Goal: Information Seeking & Learning: Find specific fact

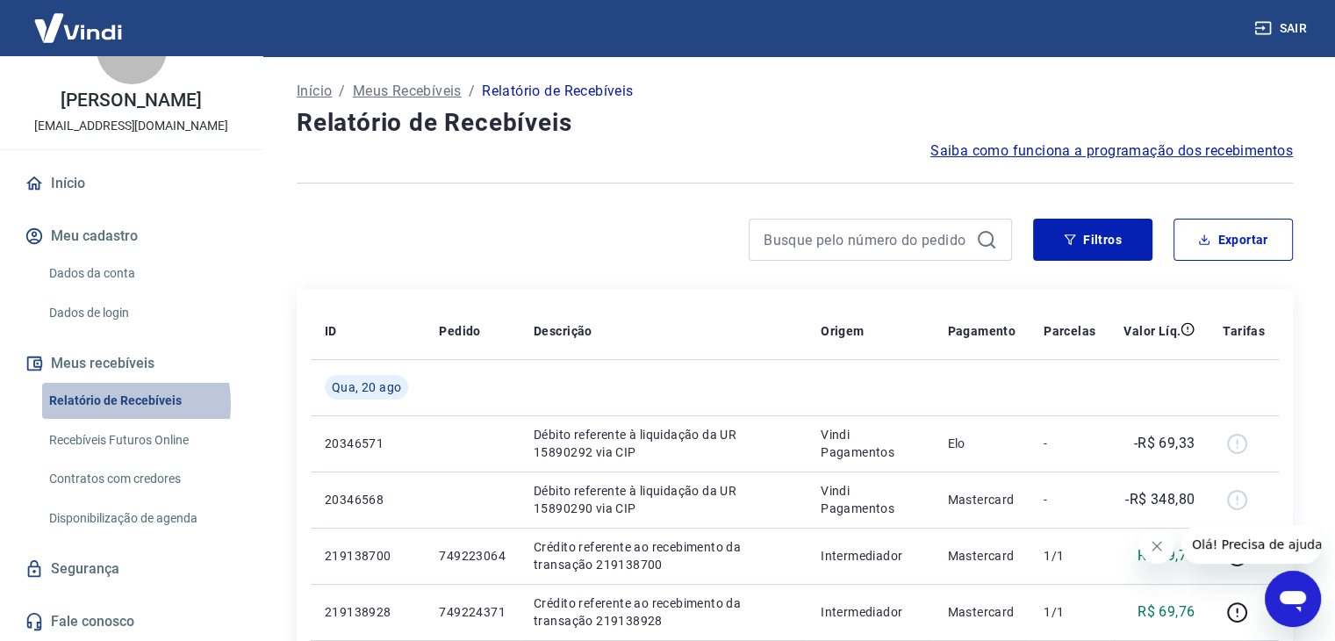
click at [96, 404] on link "Relatório de Recebíveis" at bounding box center [141, 401] width 199 height 36
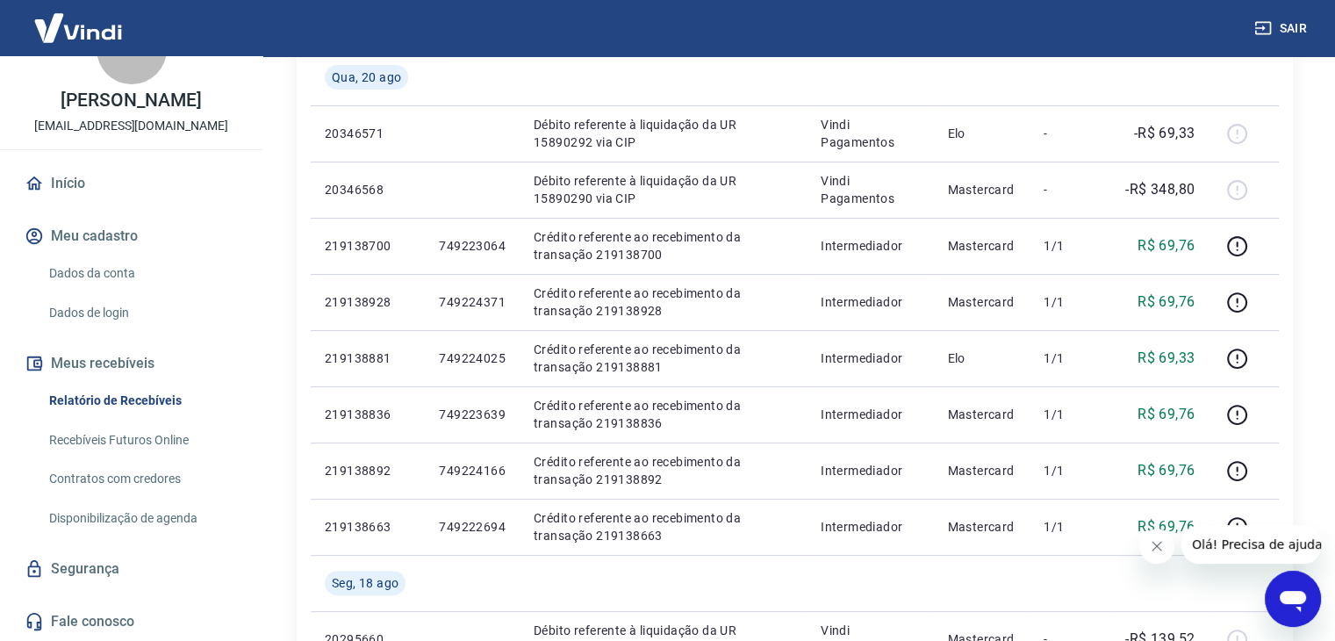
scroll to position [351, 0]
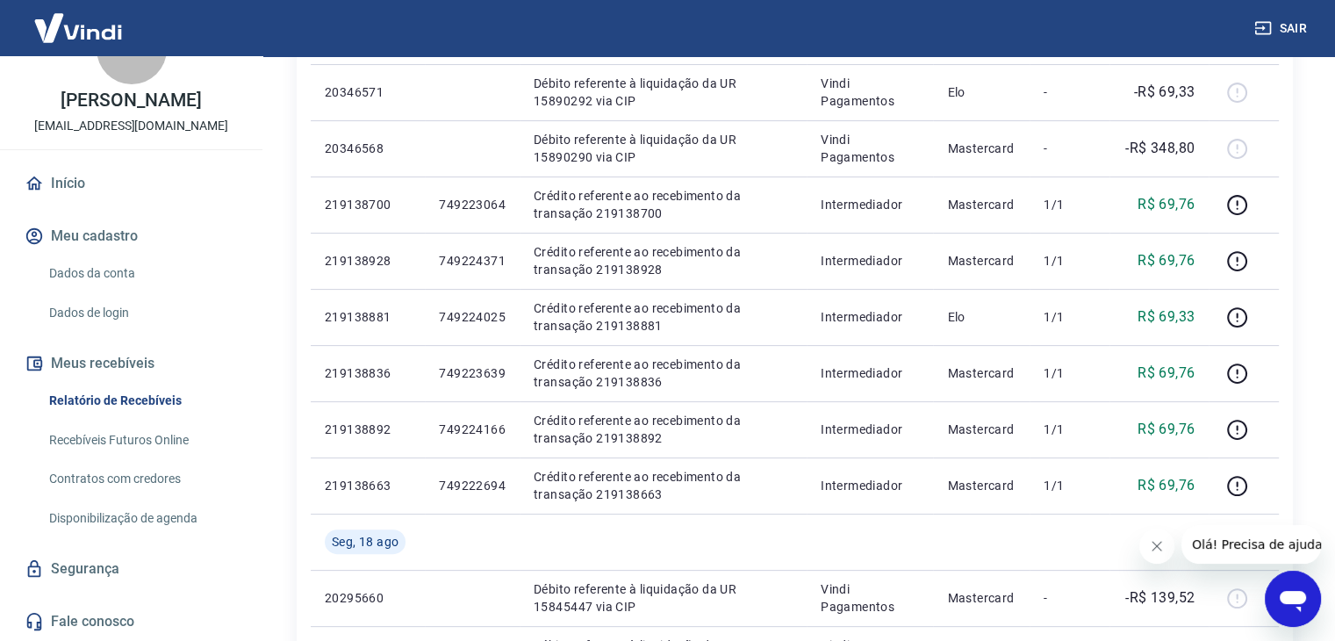
click at [1285, 585] on icon "Abrir janela de mensagens" at bounding box center [1293, 599] width 32 height 32
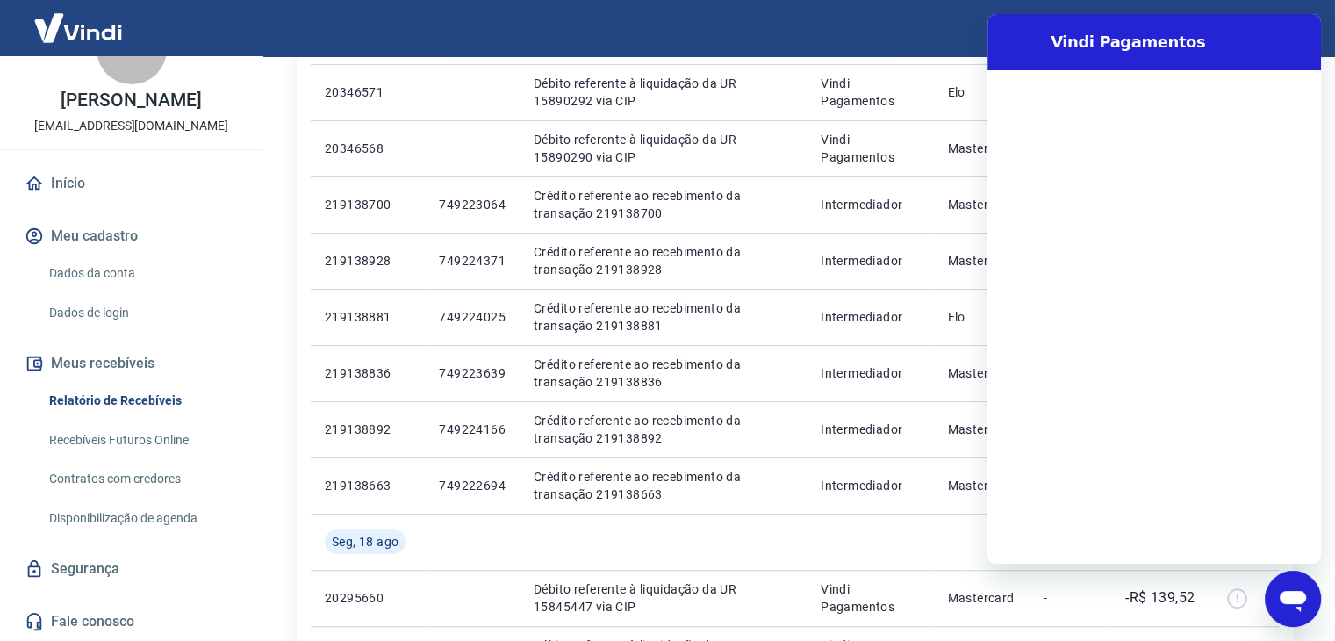
scroll to position [0, 0]
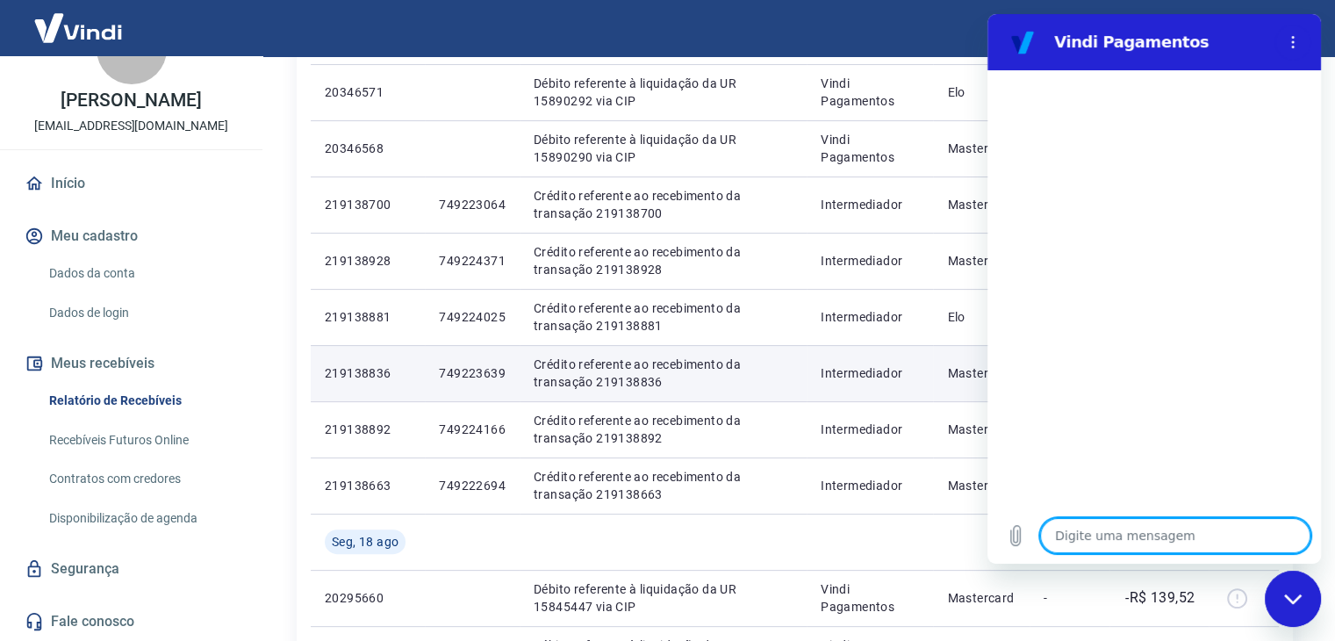
type textarea "p"
type textarea "x"
type textarea "pa"
type textarea "x"
type textarea "par"
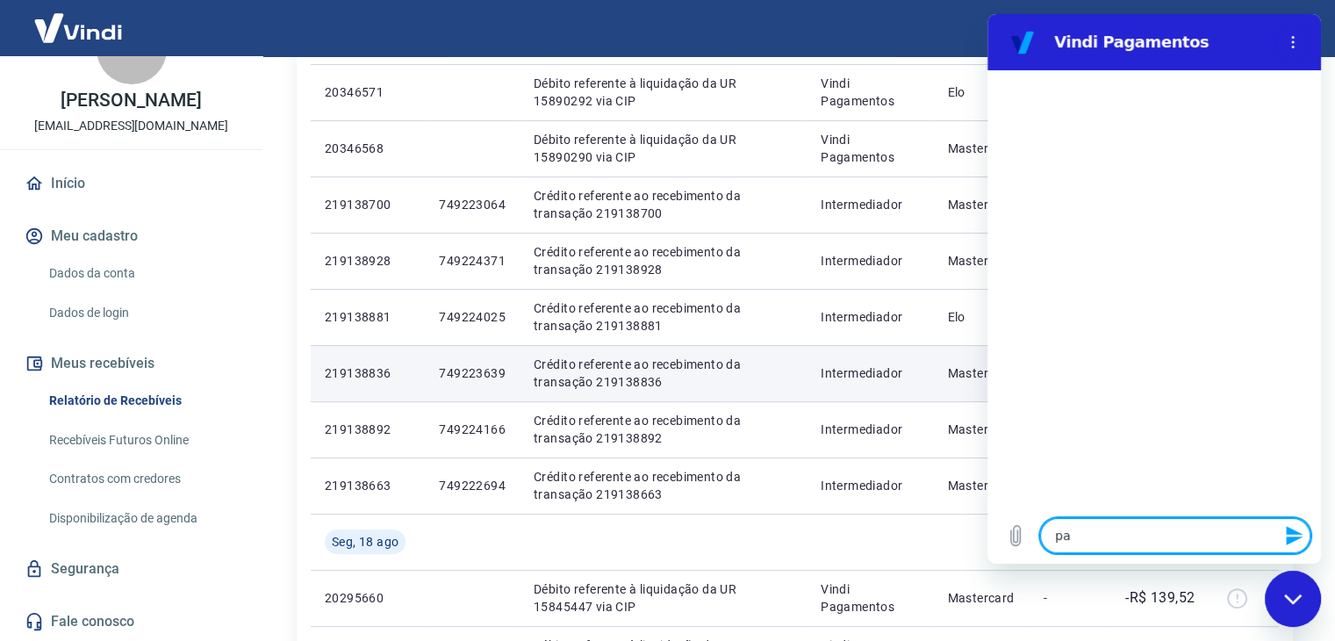
type textarea "x"
type textarea "para"
type textarea "x"
type textarea "para"
type textarea "x"
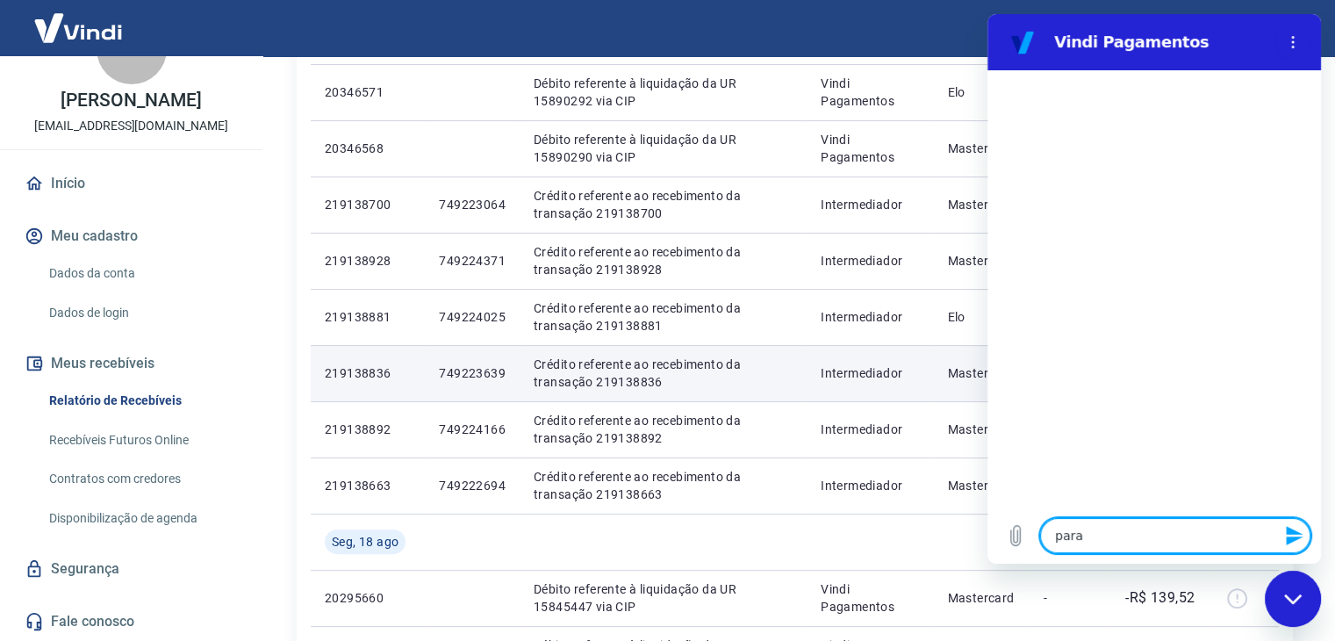
type textarea "para a"
type textarea "x"
type textarea "para an"
type textarea "x"
type textarea "para ant"
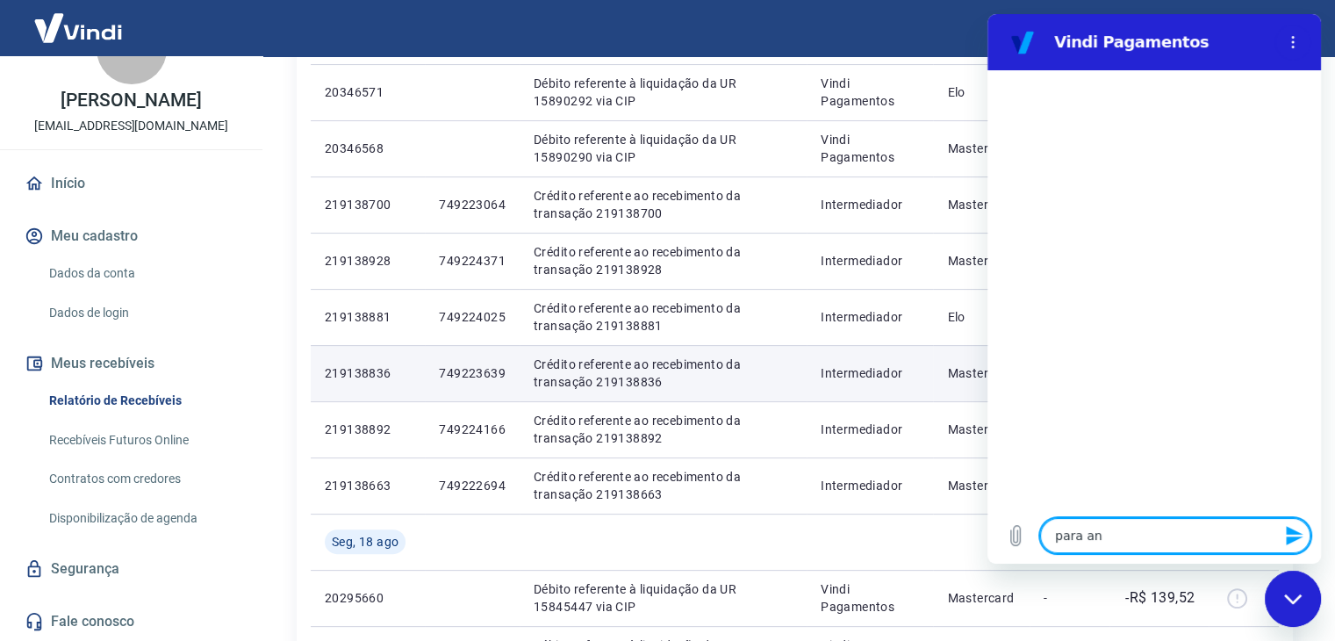
type textarea "x"
type textarea "para ante"
type textarea "x"
type textarea "para antec"
type textarea "x"
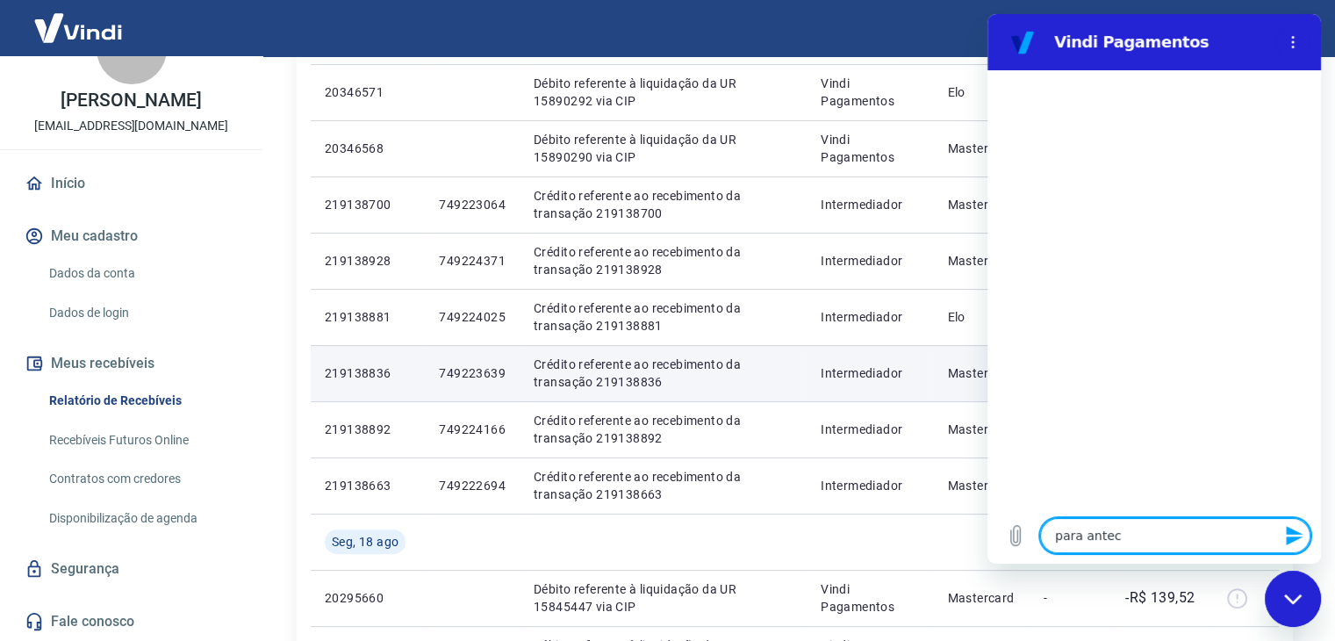
type textarea "para anteci"
type textarea "x"
type textarea "para antecip"
type textarea "x"
type textarea "para antecipa"
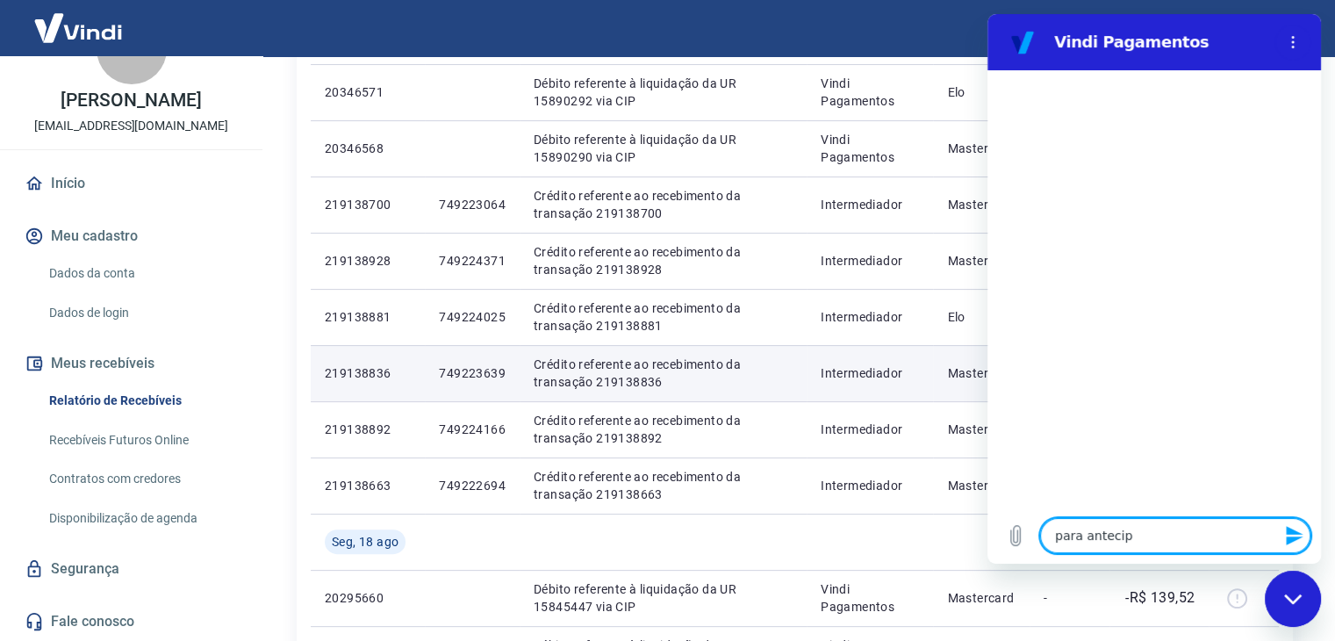
type textarea "x"
type textarea "para antecipar"
type textarea "x"
type textarea "para antecipar"
type textarea "x"
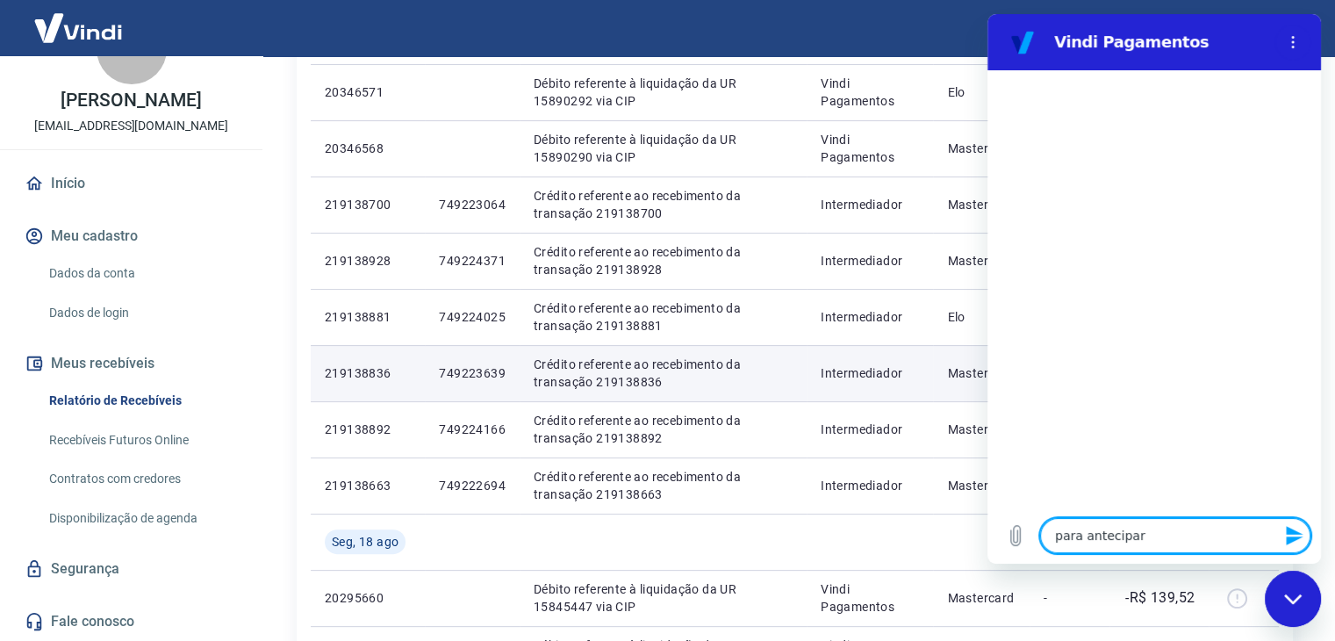
type textarea "para antecipar"
type textarea "x"
type textarea "para antecipar,"
type textarea "x"
type textarea "para antecipar,"
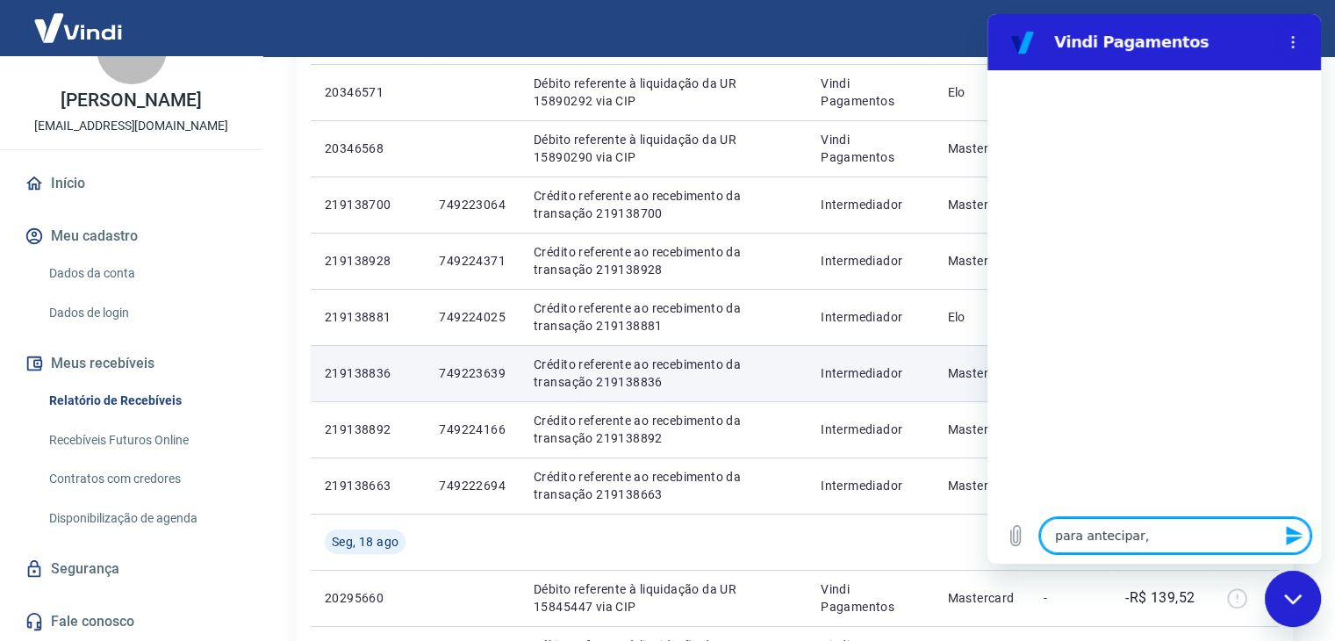
type textarea "x"
type textarea "para antecipar, q"
type textarea "x"
type textarea "para antecipar, qu"
type textarea "x"
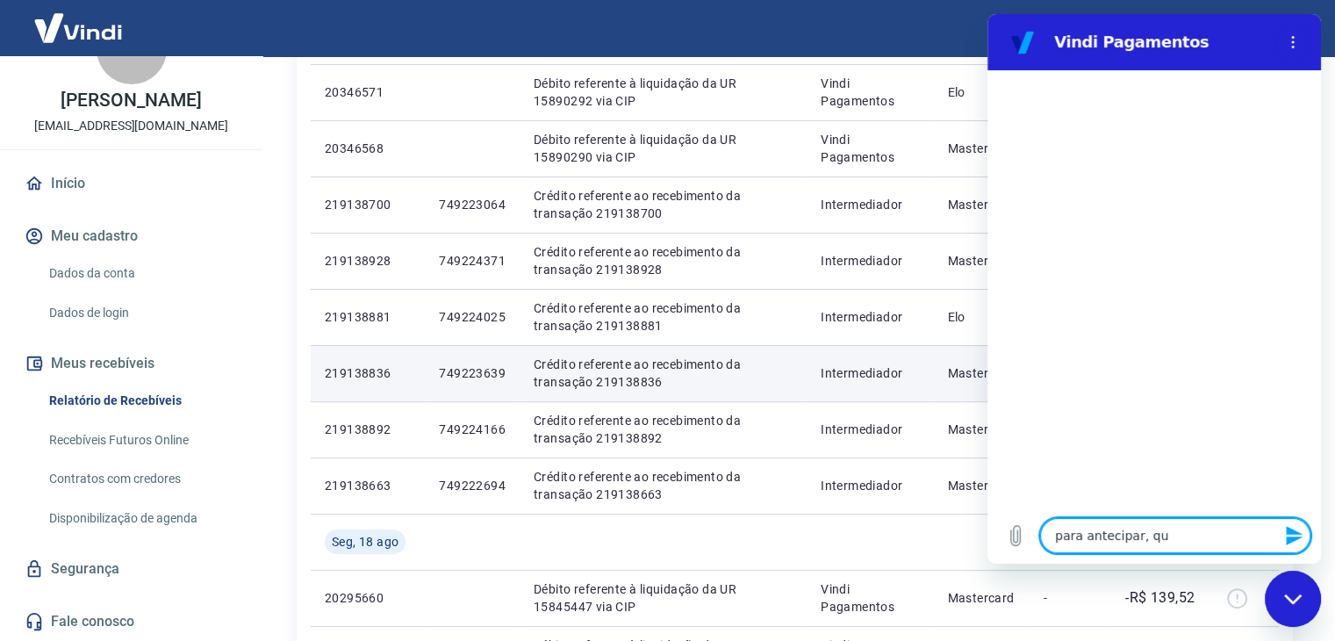
type textarea "para antecipar, qua"
type textarea "x"
type textarea "para antecipar, qual"
type textarea "x"
type textarea "para antecipar, qual"
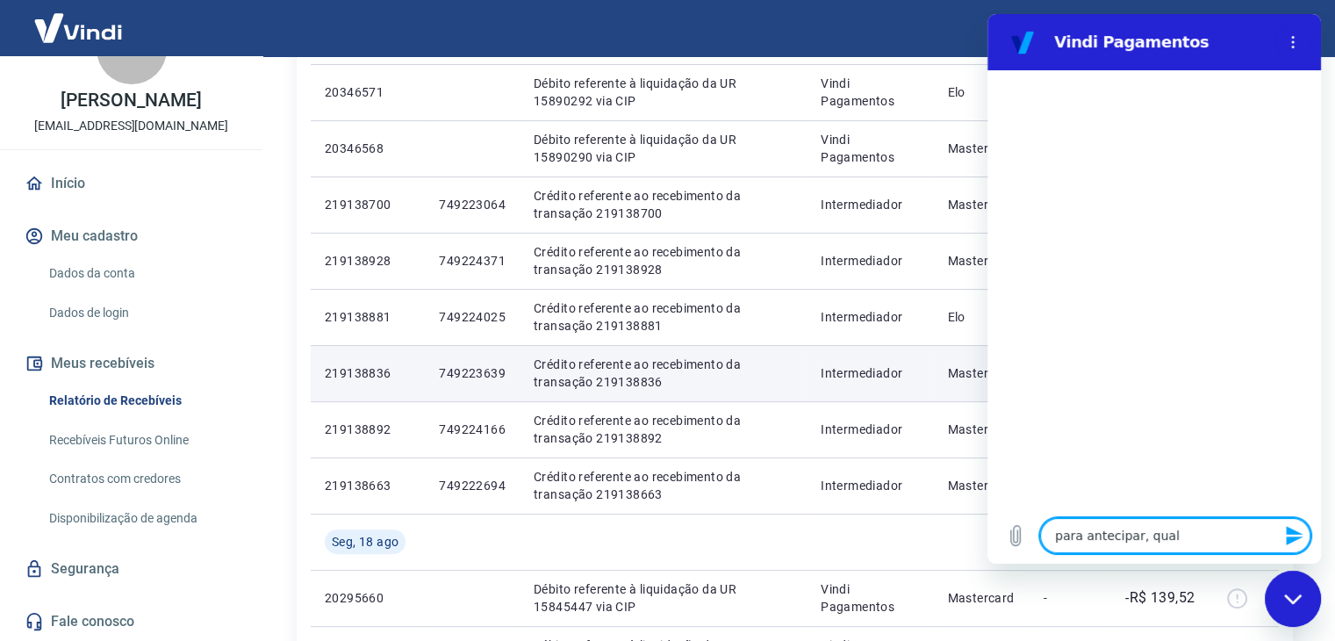
type textarea "x"
type textarea "para antecipar, qual a"
type textarea "x"
type textarea "para antecipar, qual a"
type textarea "x"
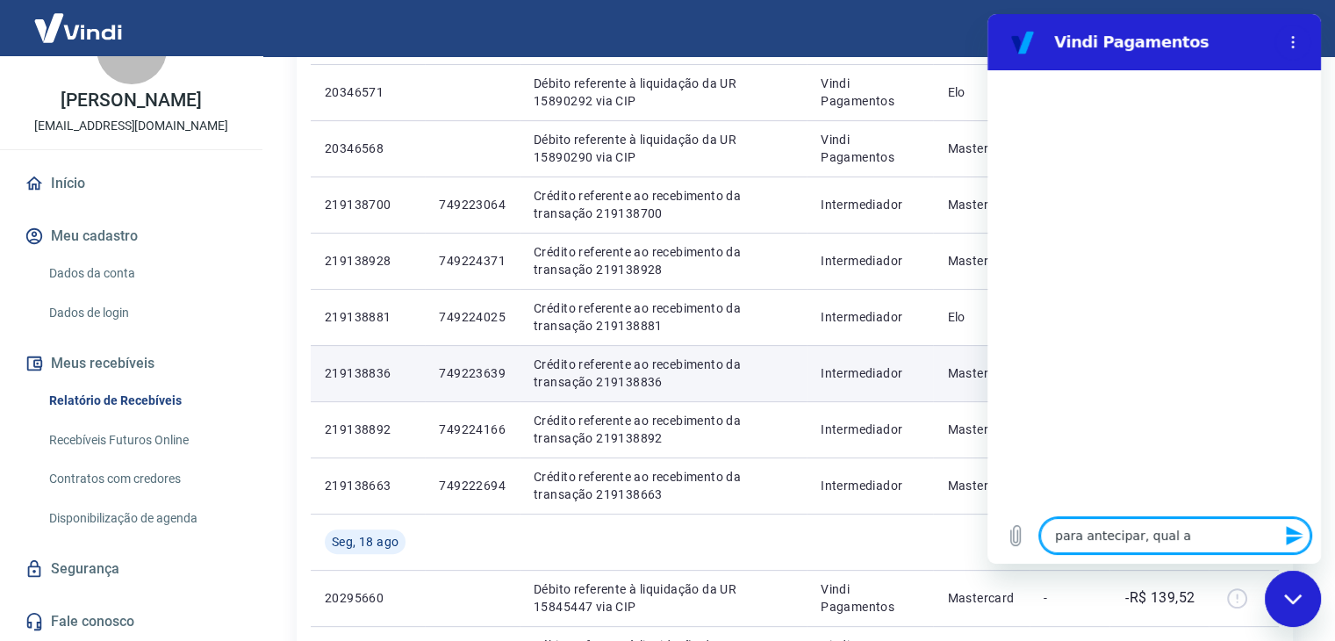
type textarea "para antecipar, qual a t"
type textarea "x"
type textarea "para antecipar, qual a ta"
type textarea "x"
type textarea "para antecipar, qual a tax"
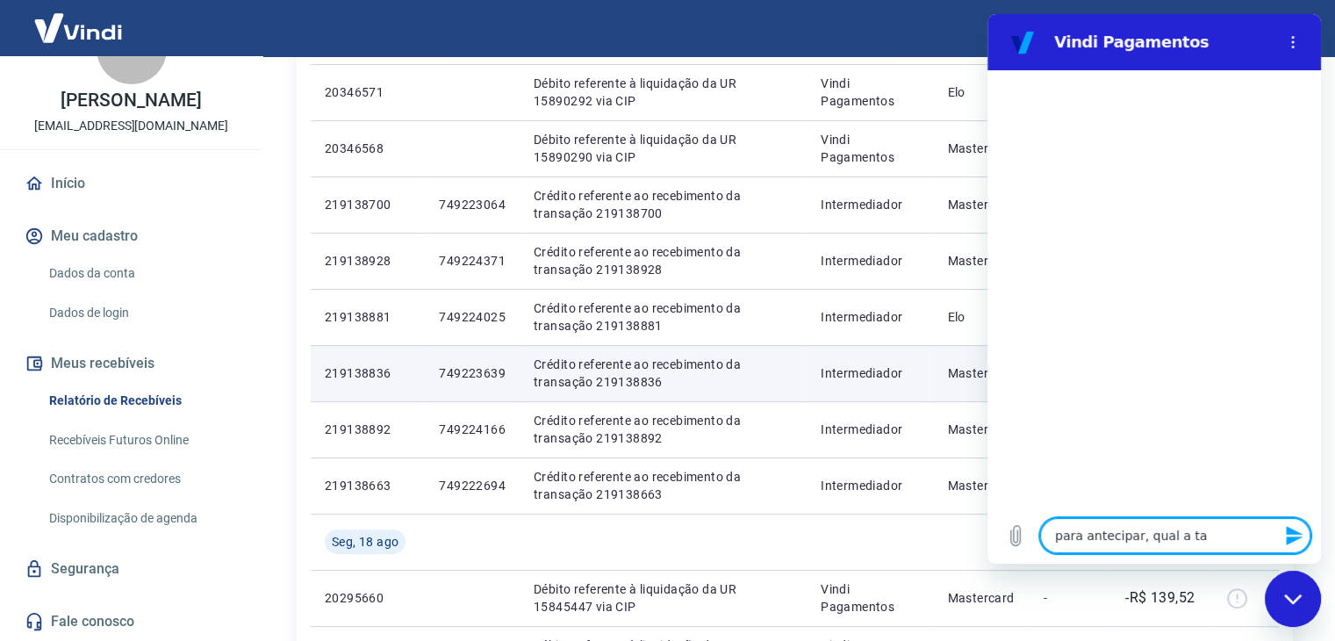
type textarea "x"
type textarea "para antecipar, qual a taxa"
type textarea "x"
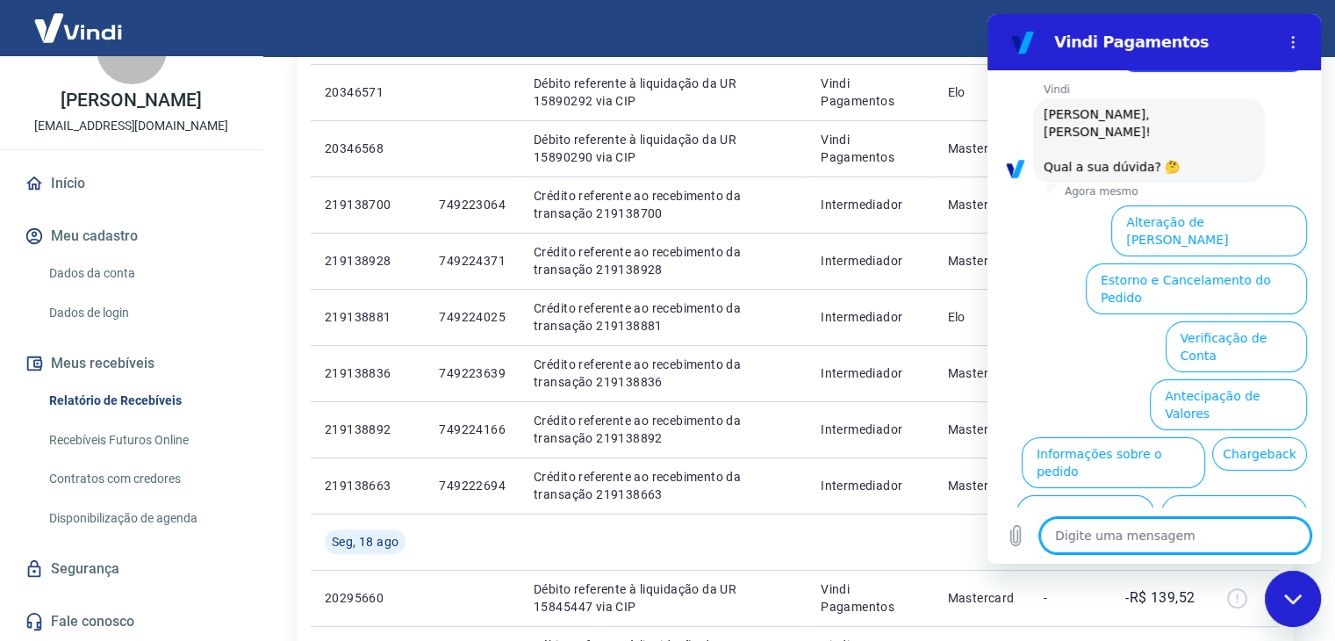
scroll to position [103, 0]
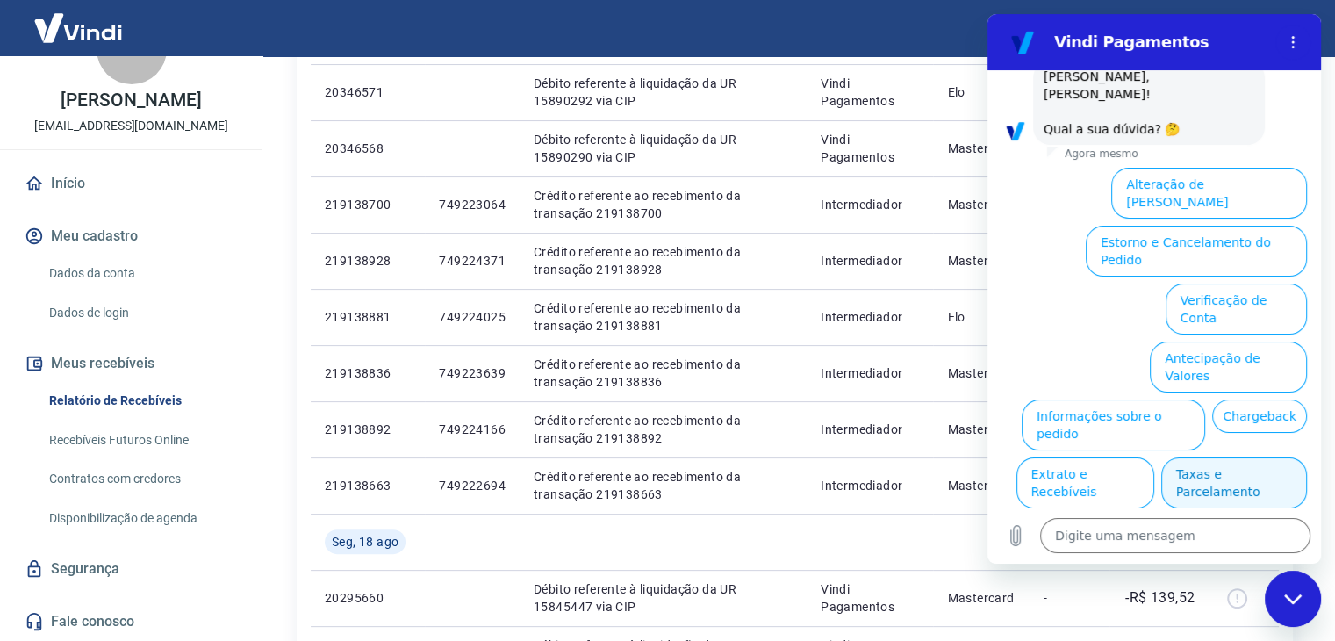
click at [1201, 457] on button "Taxas e Parcelamento" at bounding box center [1234, 482] width 146 height 51
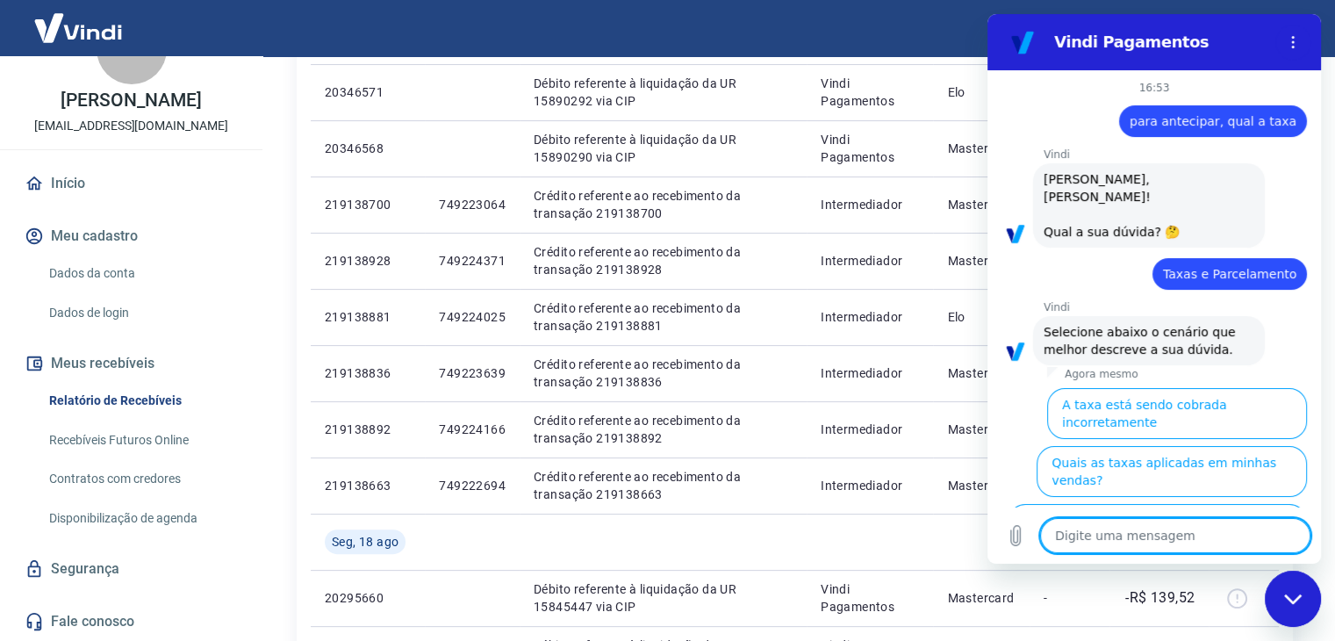
scroll to position [96, 0]
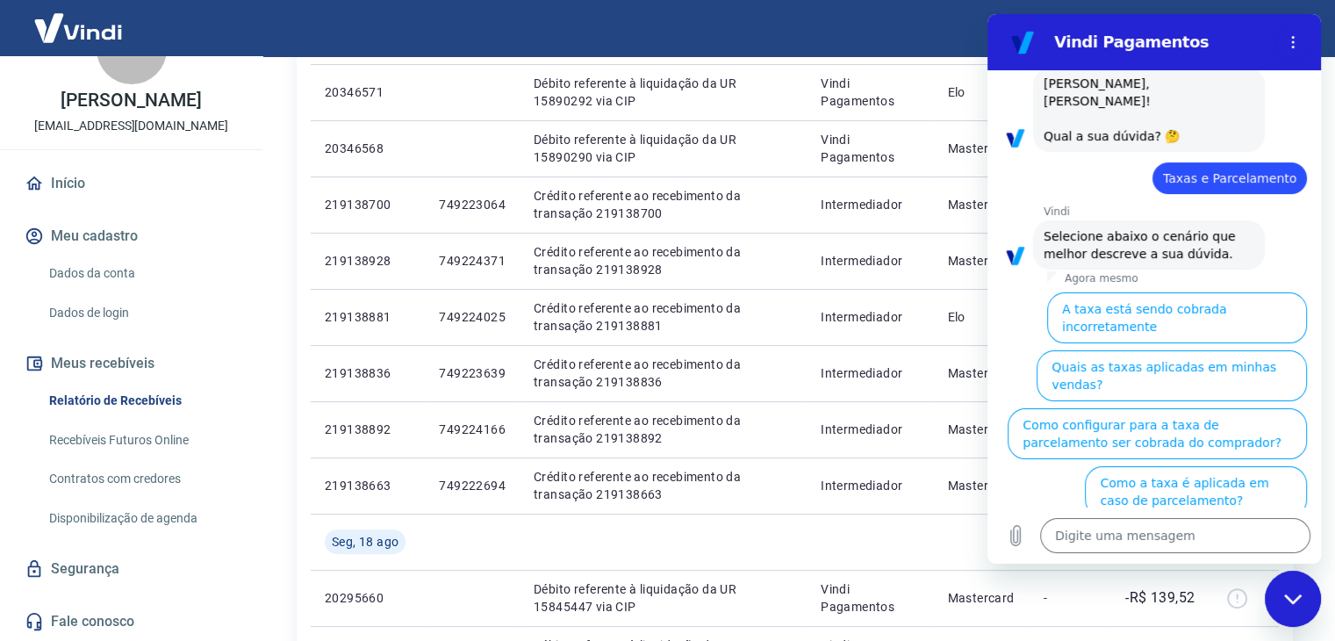
click at [1209, 524] on button "Como saber a taxa no caso de Antecipação?" at bounding box center [1171, 549] width 269 height 51
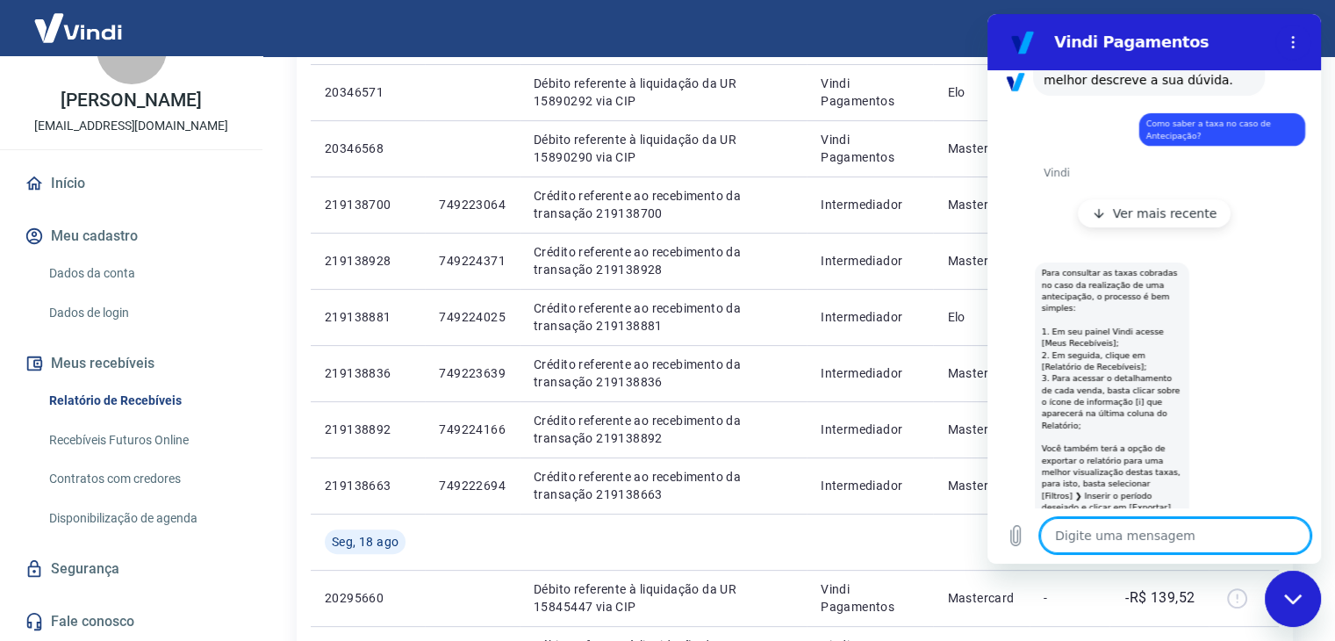
scroll to position [485, 0]
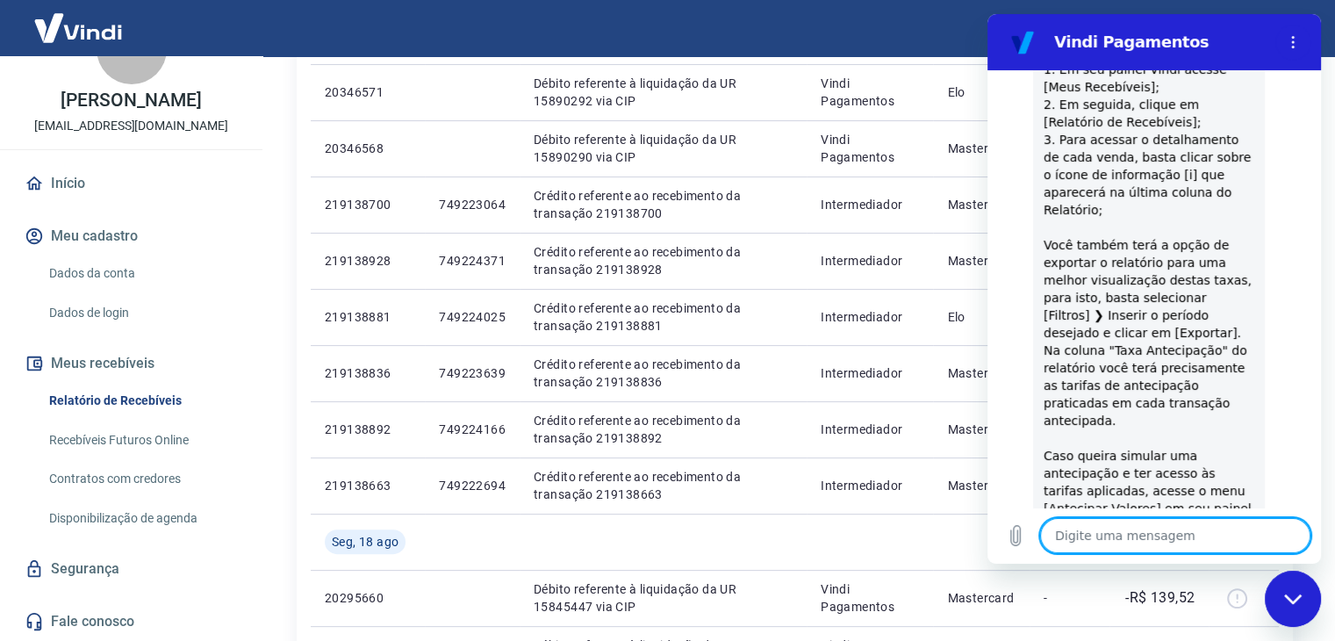
type textarea "x"
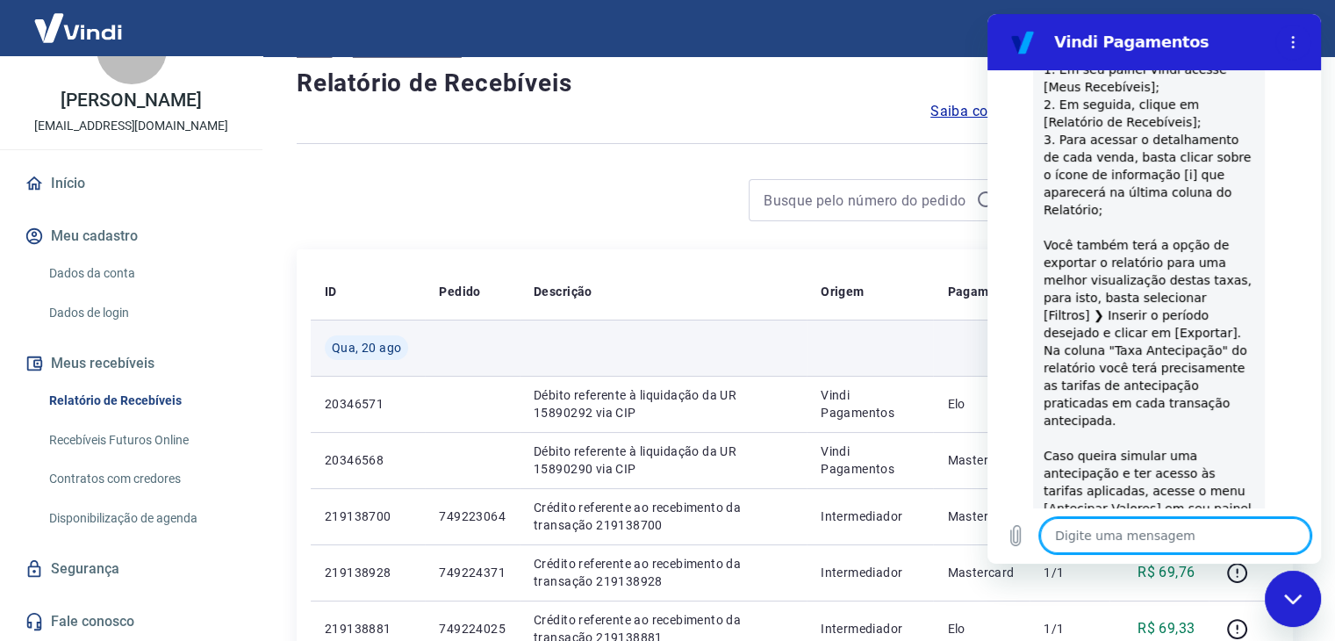
scroll to position [0, 0]
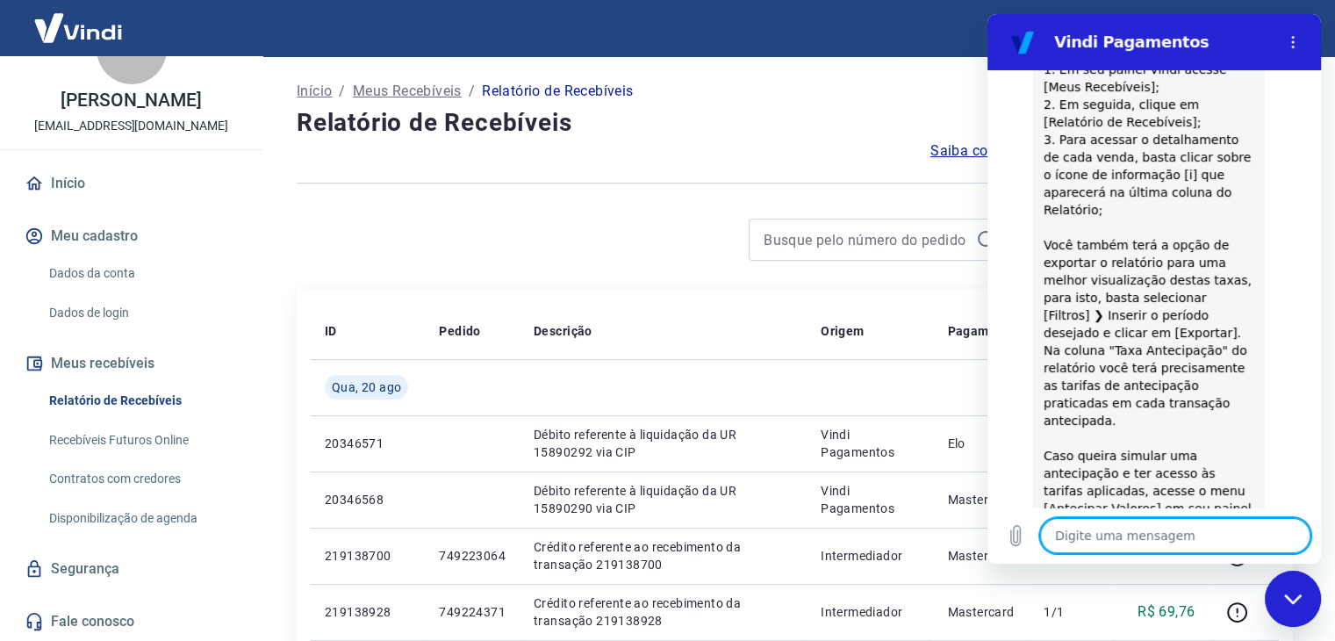
click at [612, 92] on p "Relatório de Recebíveis" at bounding box center [557, 91] width 151 height 21
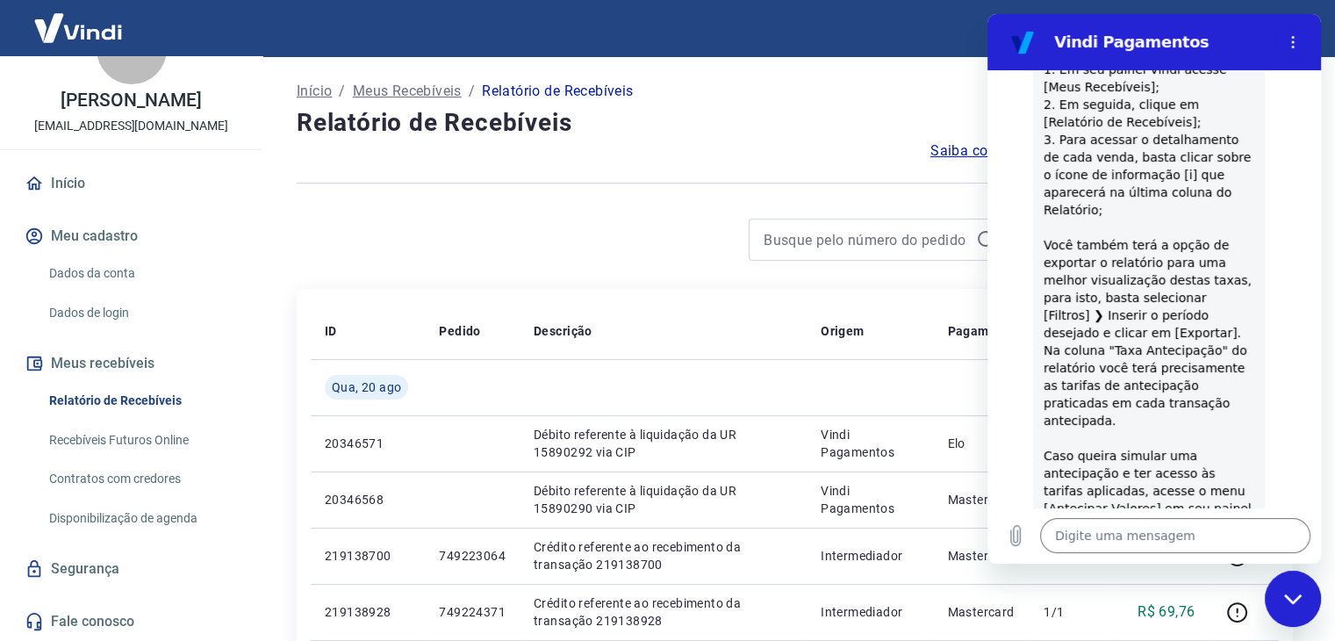
click at [130, 60] on div "I" at bounding box center [132, 49] width 70 height 70
click at [125, 75] on div "I" at bounding box center [132, 49] width 70 height 70
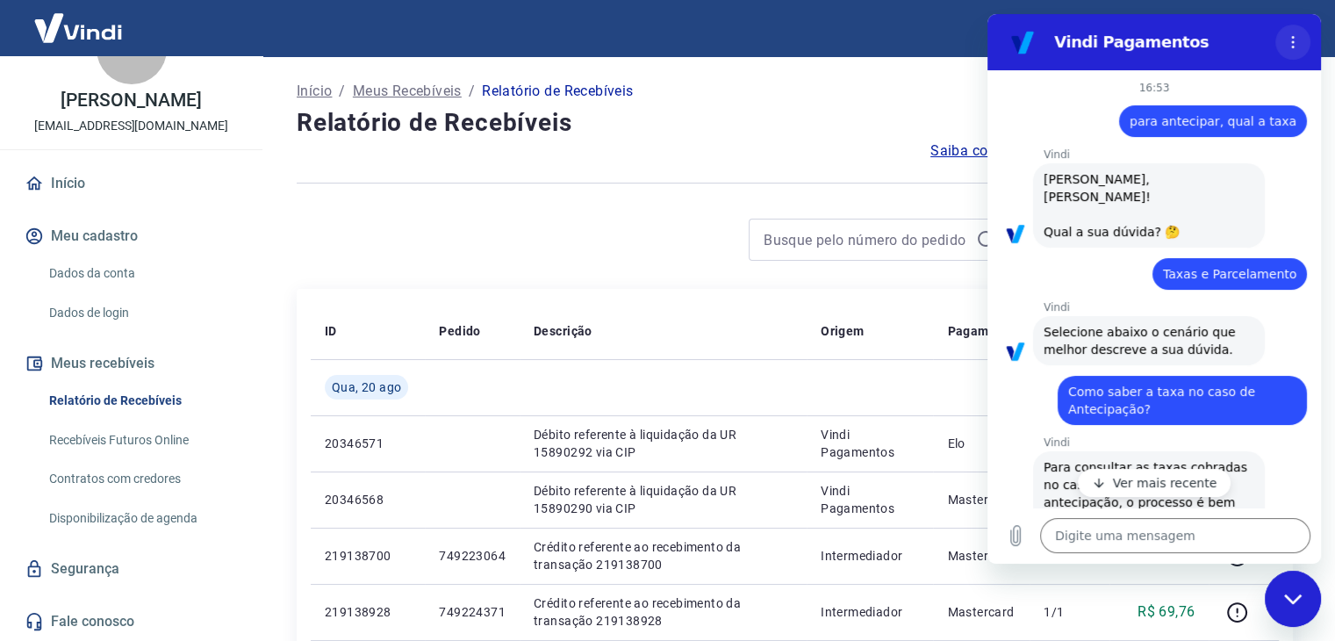
click at [1296, 42] on icon "Menu de opções" at bounding box center [1292, 42] width 14 height 14
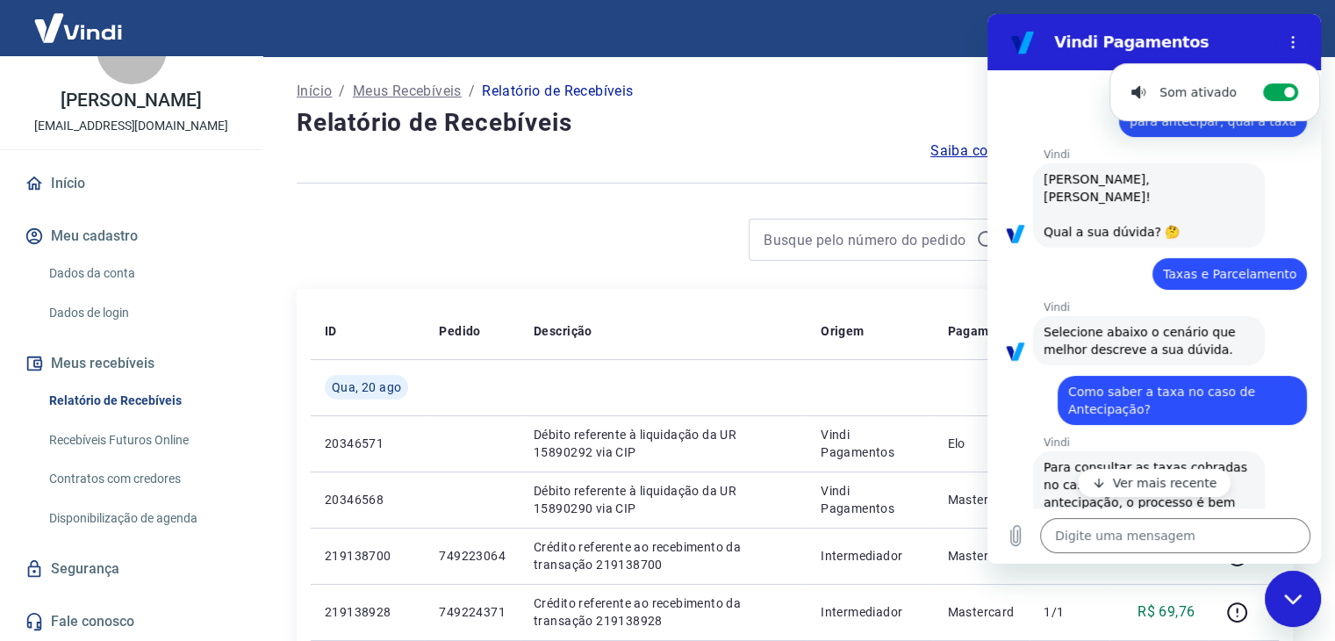
click at [748, 166] on div at bounding box center [795, 182] width 996 height 43
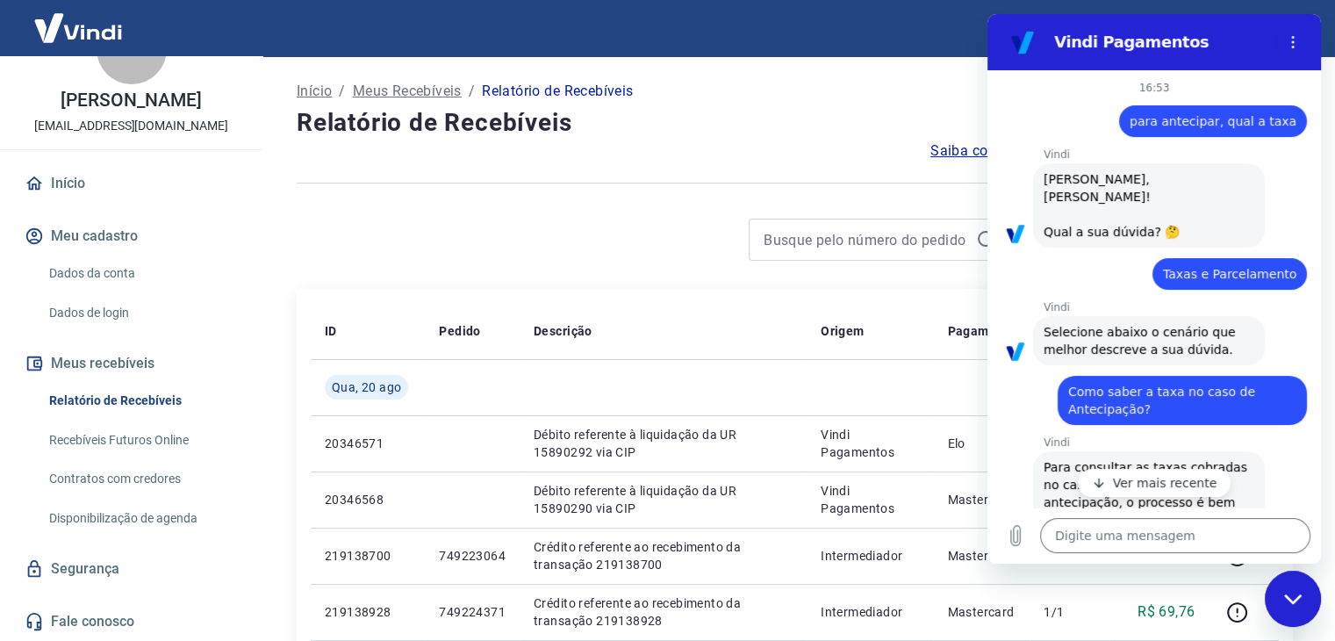
click at [403, 95] on p "Meus Recebíveis" at bounding box center [407, 91] width 109 height 21
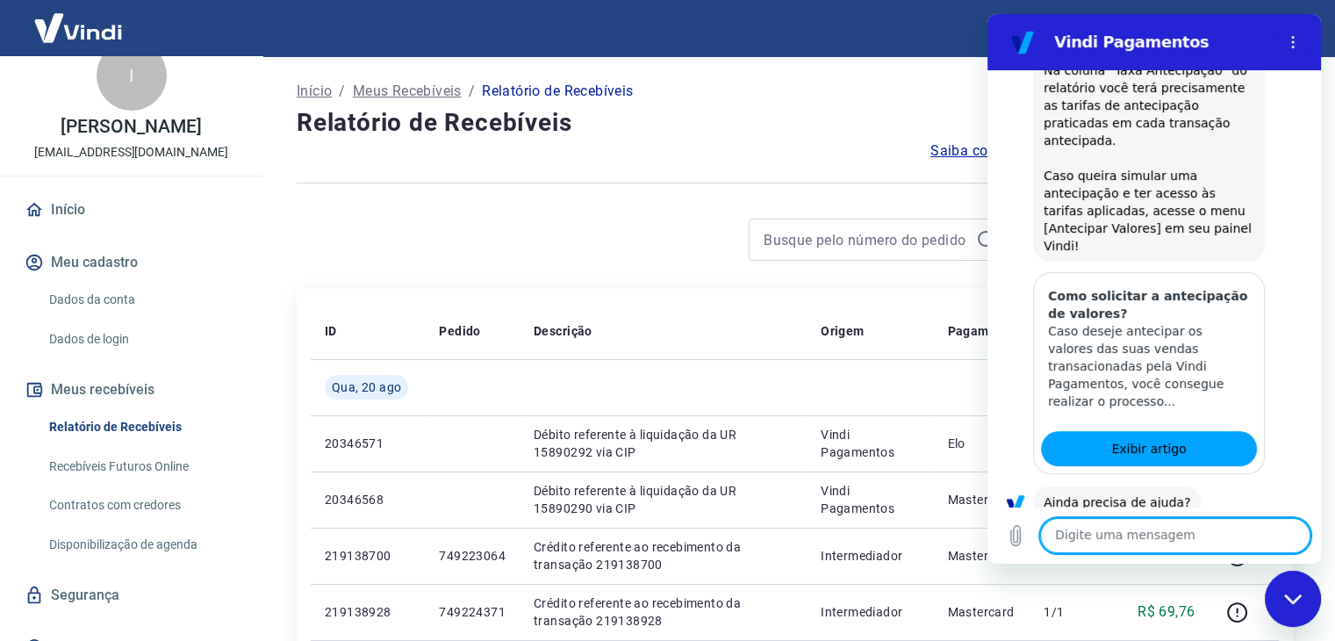
scroll to position [56, 0]
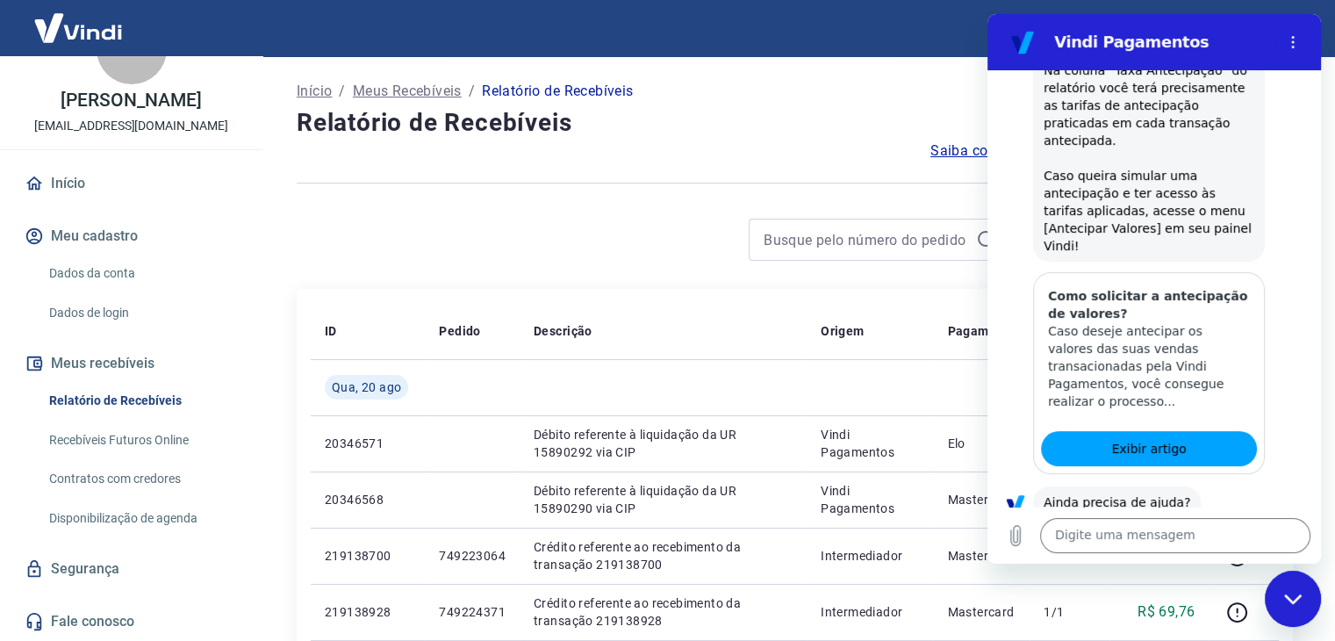
click at [1278, 541] on button "Não" at bounding box center [1280, 557] width 54 height 33
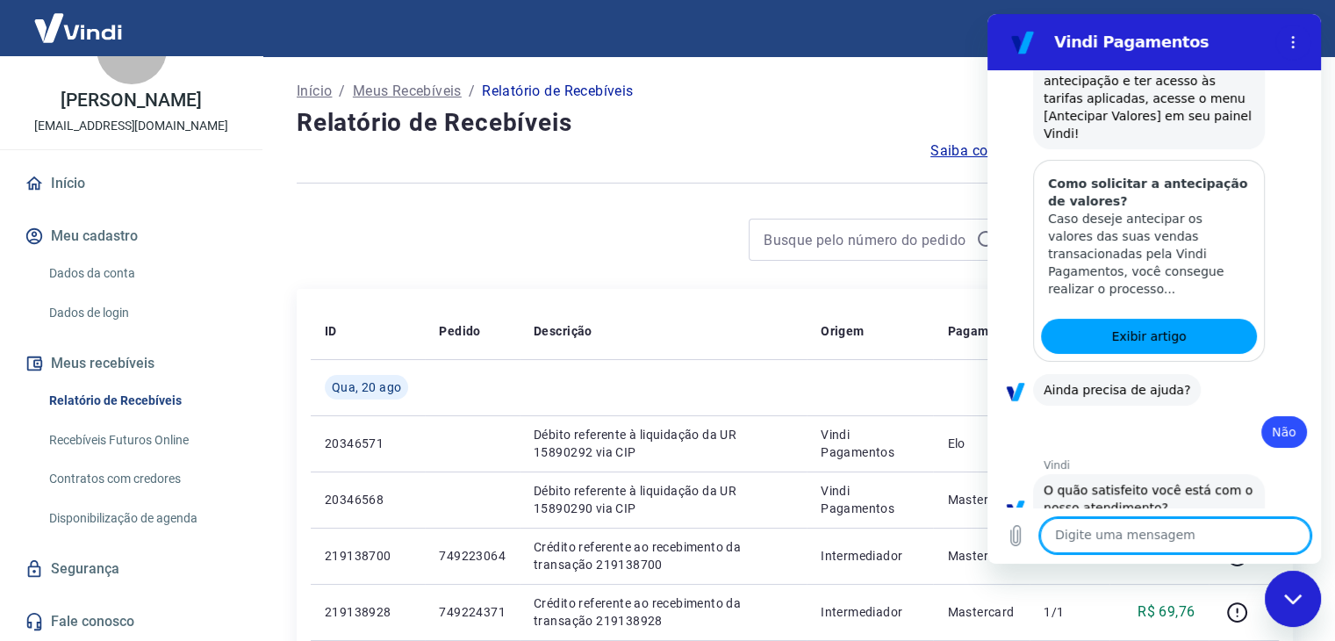
scroll to position [951, 0]
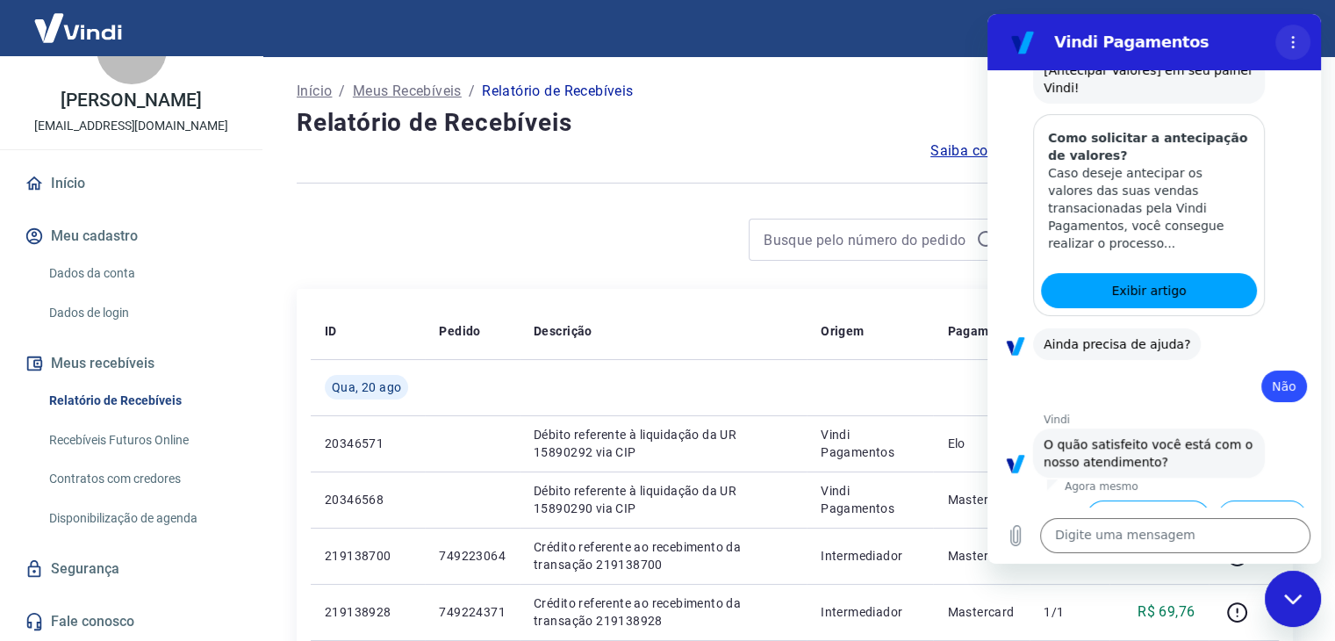
click at [1289, 36] on icon "Menu de opções" at bounding box center [1292, 42] width 14 height 14
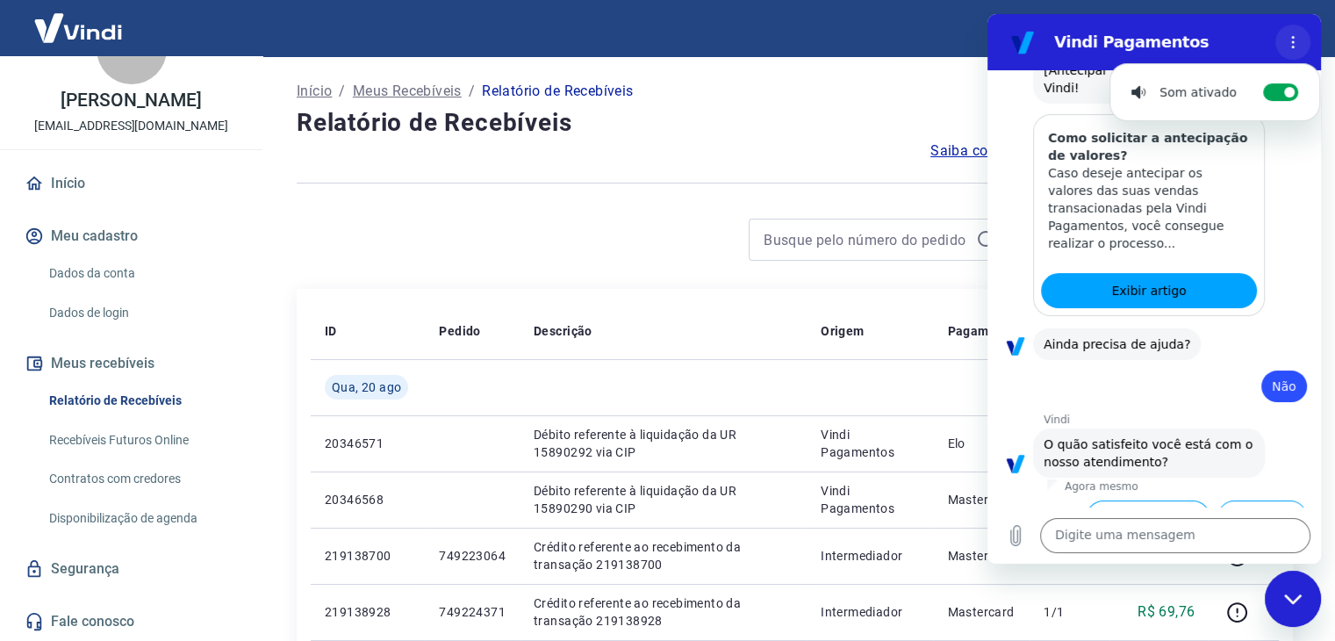
click at [1289, 36] on icon "Menu de opções" at bounding box center [1292, 42] width 14 height 14
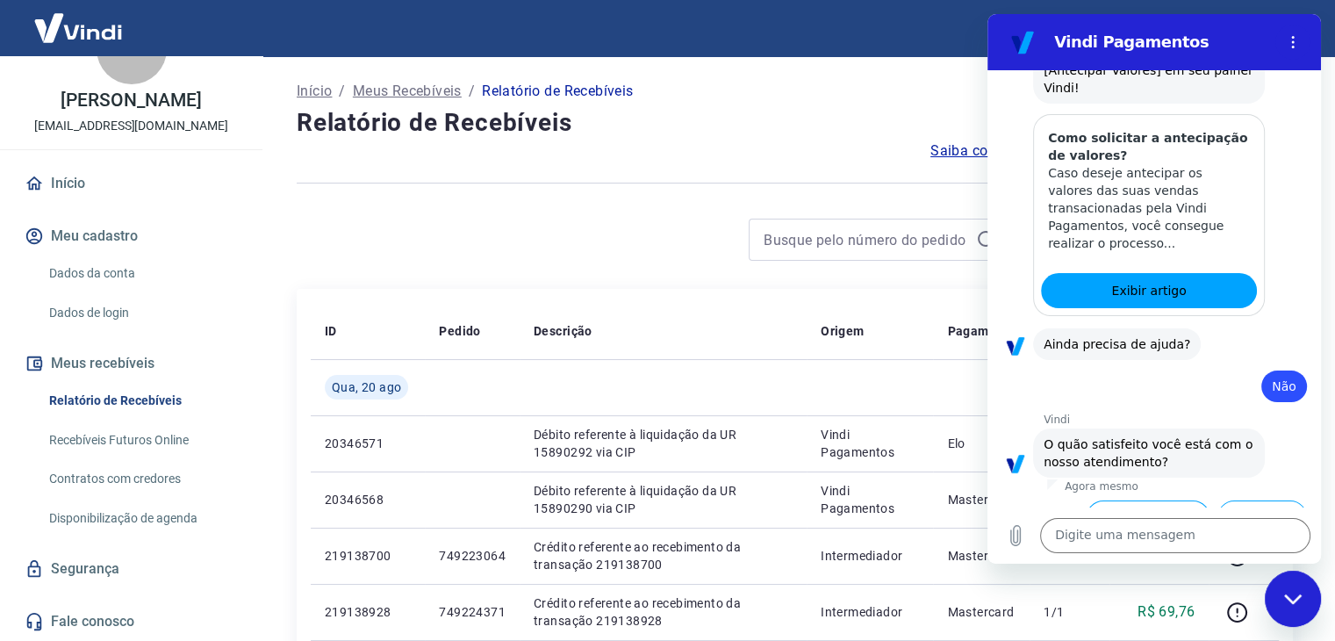
click at [1134, 558] on button "Satisfeito" at bounding box center [1143, 574] width 81 height 33
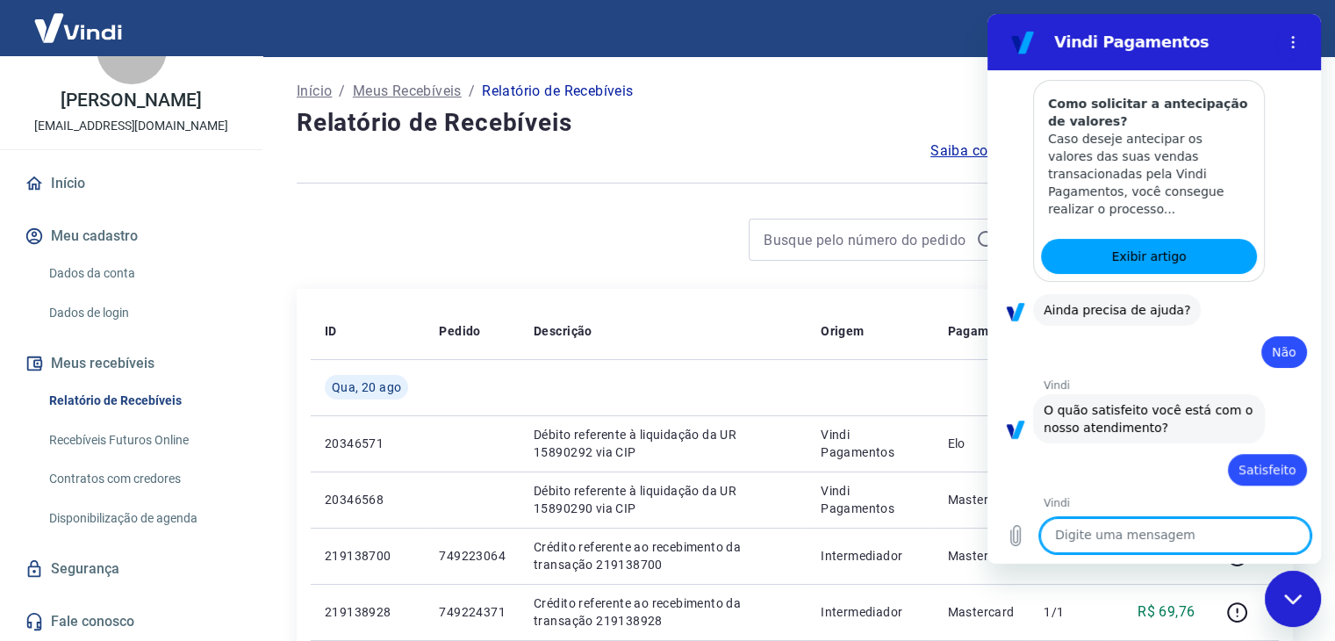
scroll to position [989, 0]
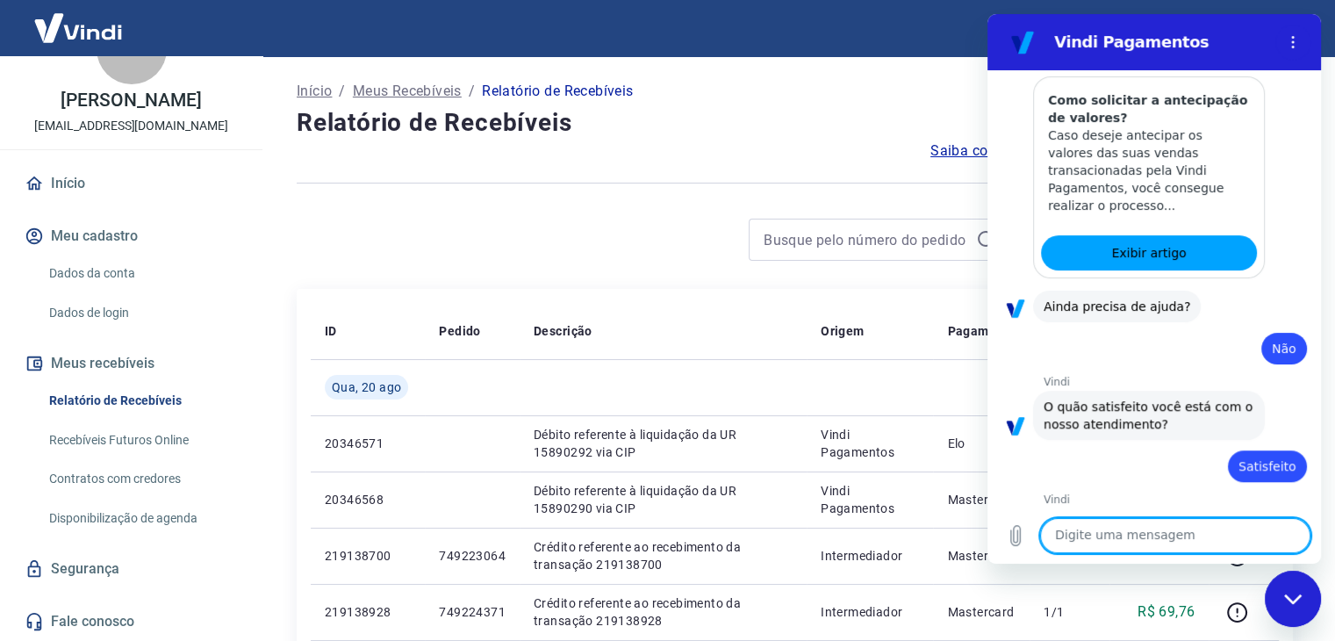
click at [1310, 589] on div "Fechar janela de mensagens" at bounding box center [1292, 598] width 53 height 53
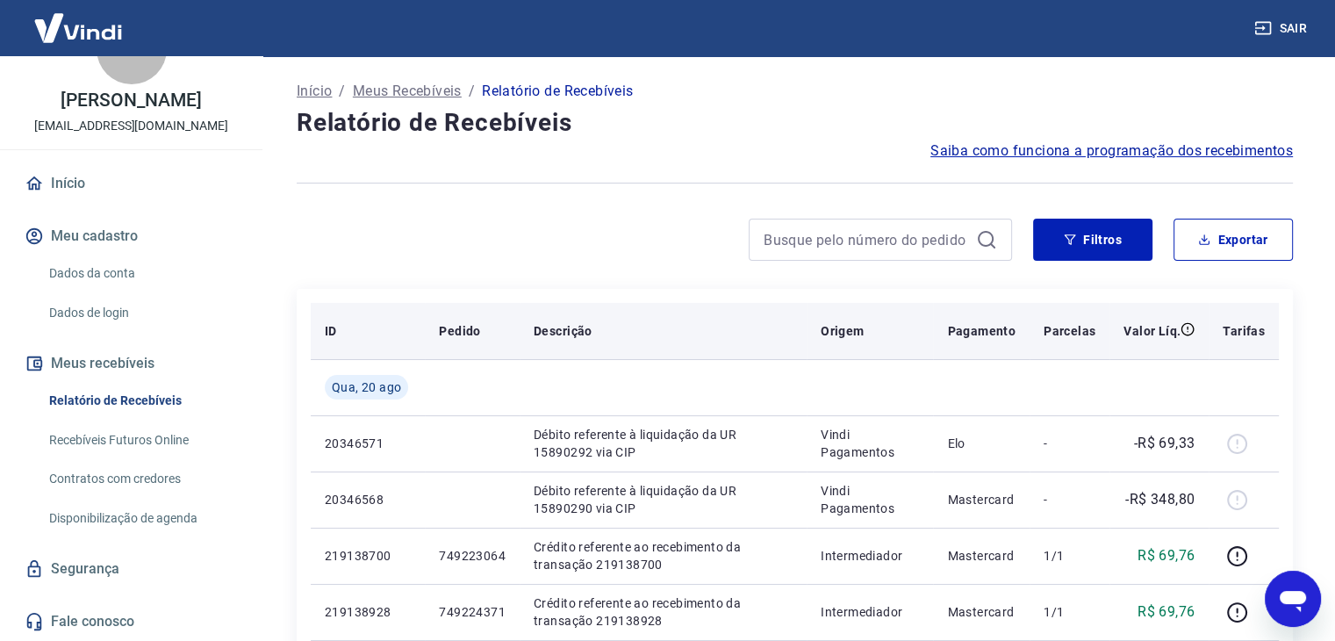
click at [1257, 338] on p "Tarifas" at bounding box center [1243, 331] width 42 height 18
click at [1252, 333] on p "Tarifas" at bounding box center [1243, 331] width 42 height 18
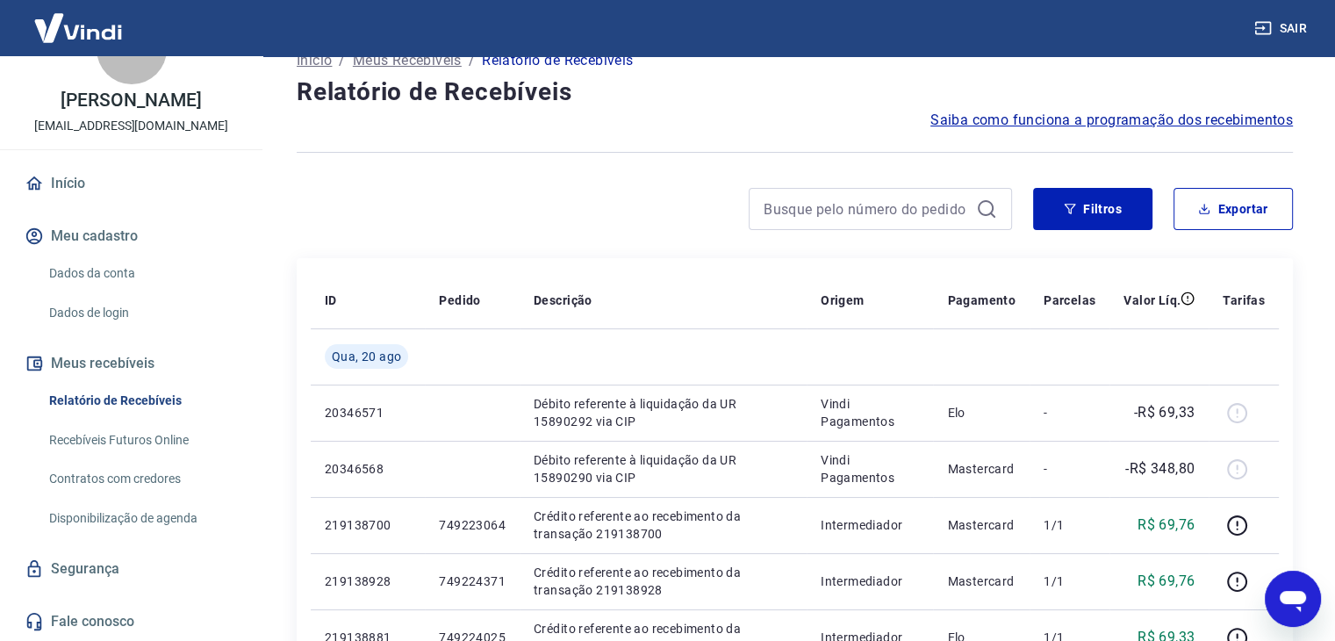
scroll to position [0, 0]
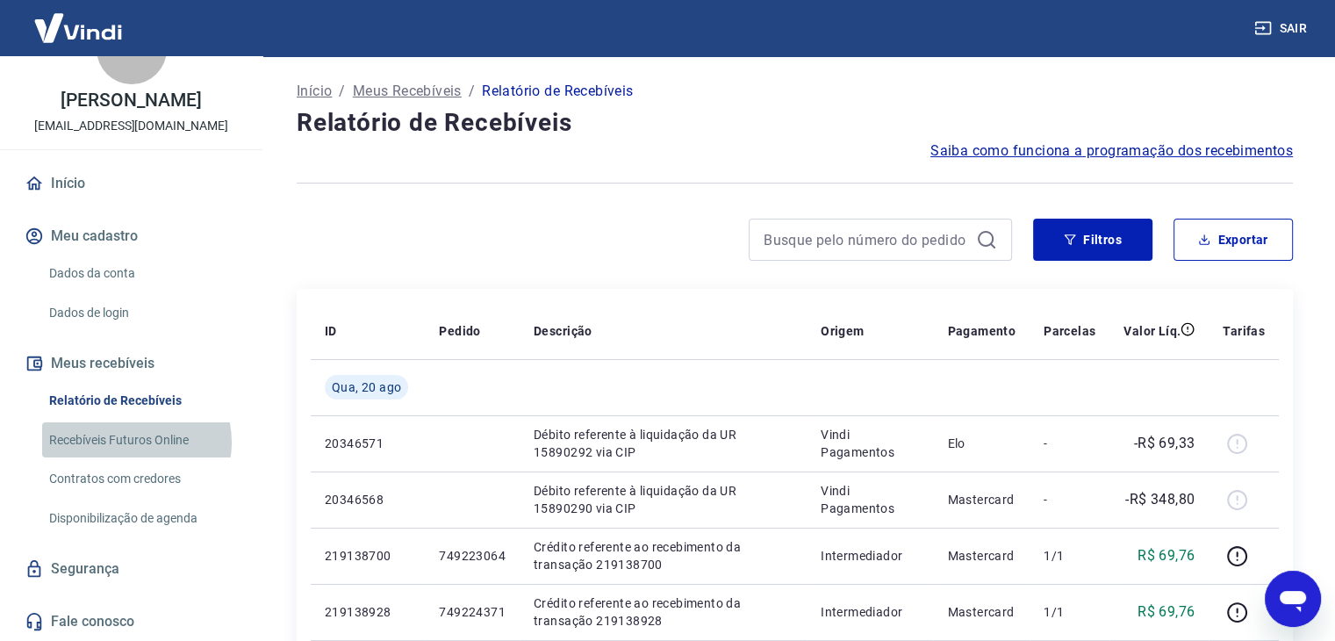
click at [130, 441] on link "Recebíveis Futuros Online" at bounding box center [141, 440] width 199 height 36
